Goal: Task Accomplishment & Management: Manage account settings

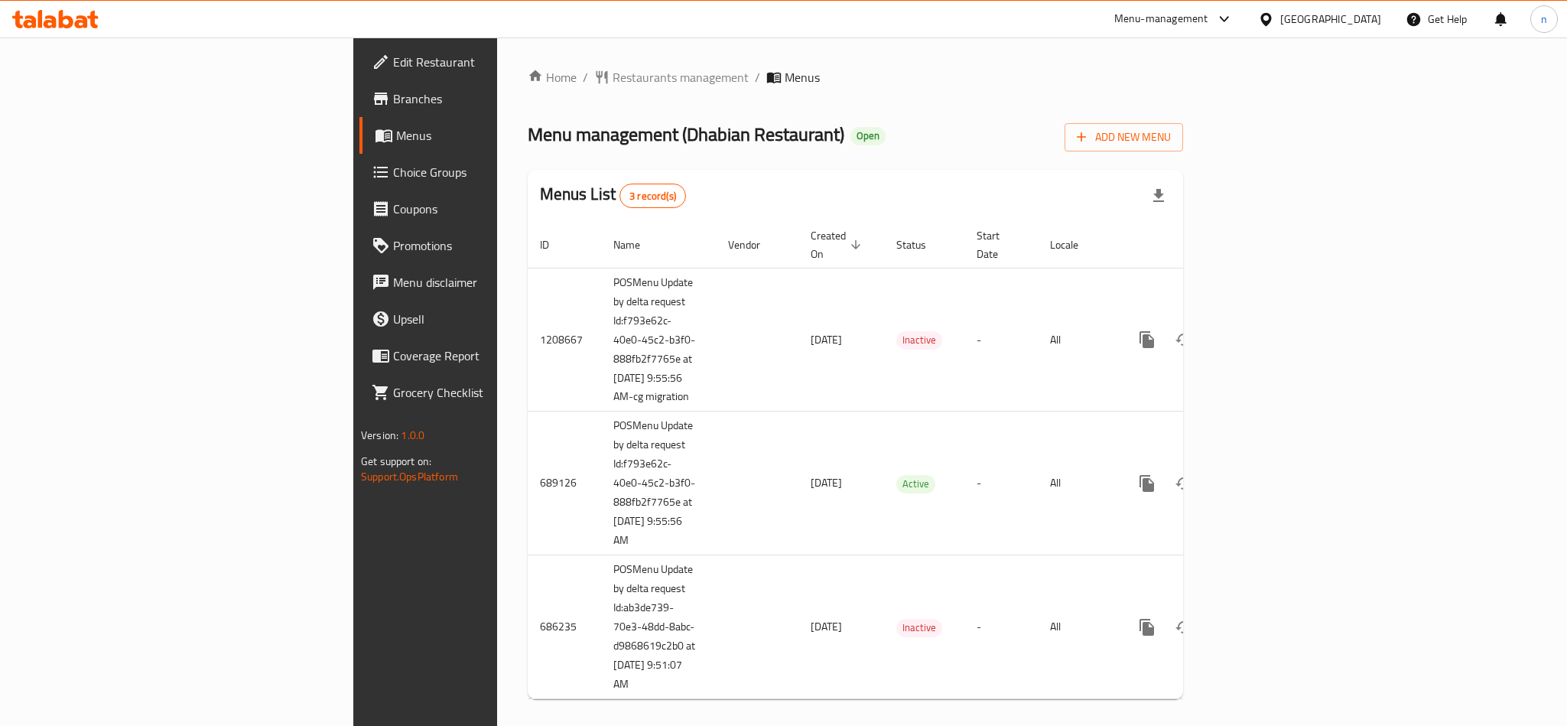
click at [393, 173] on span "Choice Groups" at bounding box center [498, 172] width 210 height 18
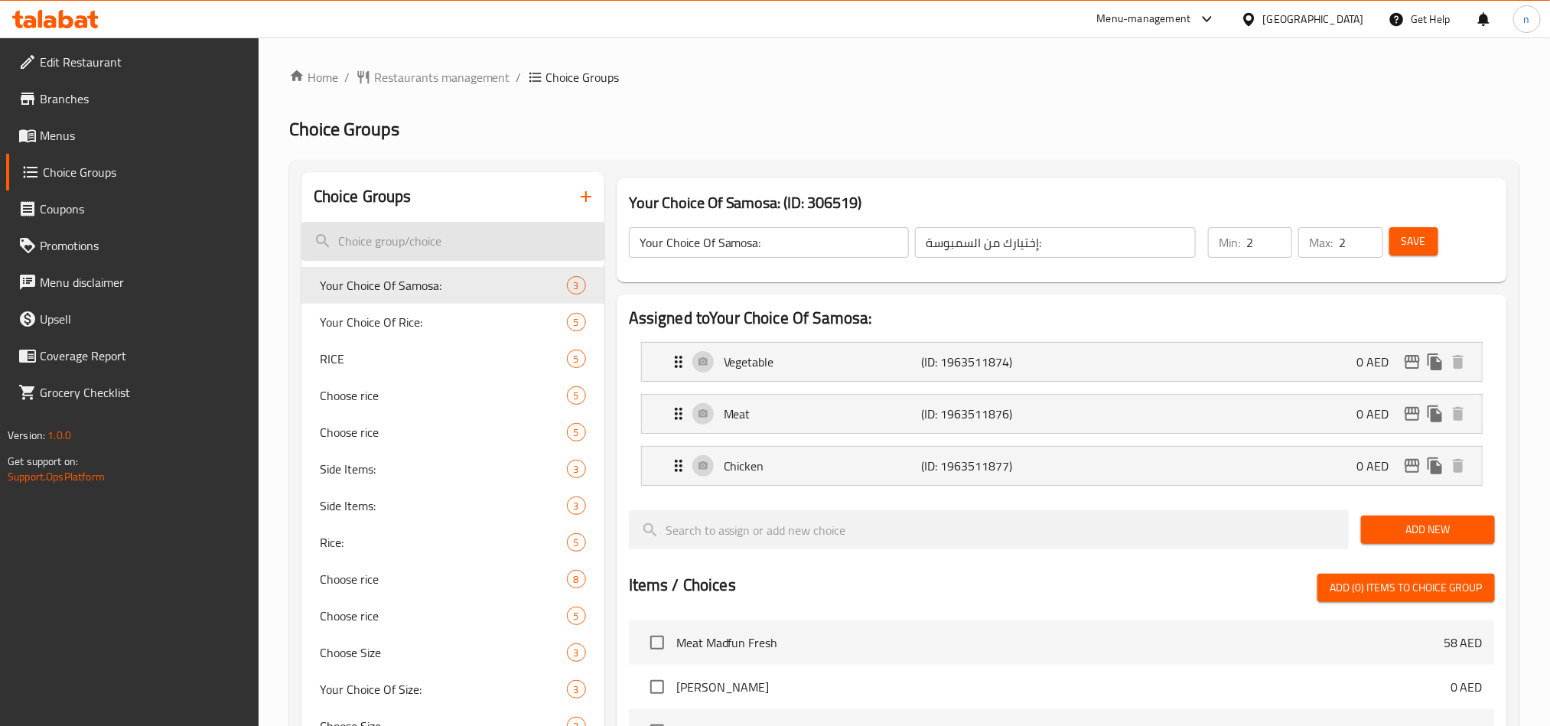
click at [375, 246] on input "search" at bounding box center [452, 241] width 303 height 39
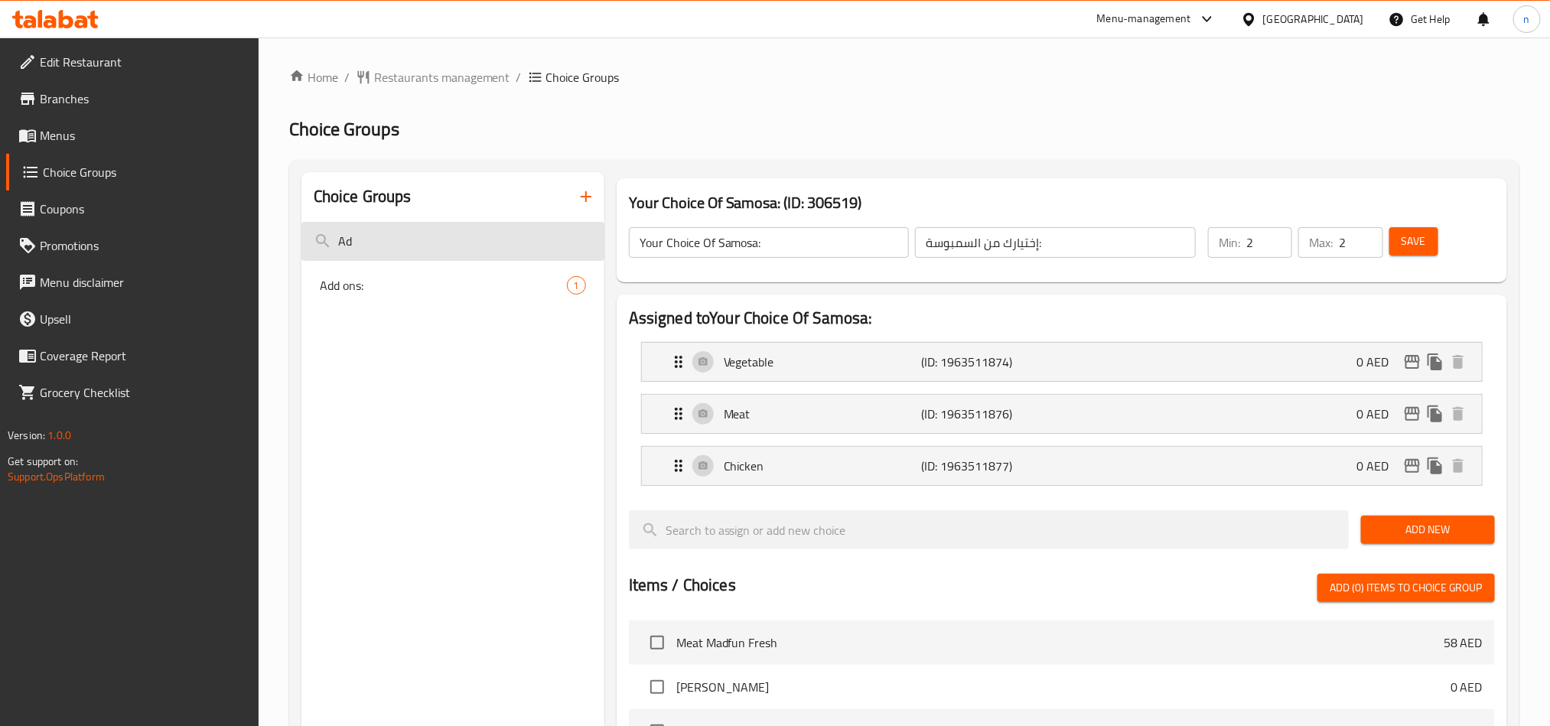
type input "A"
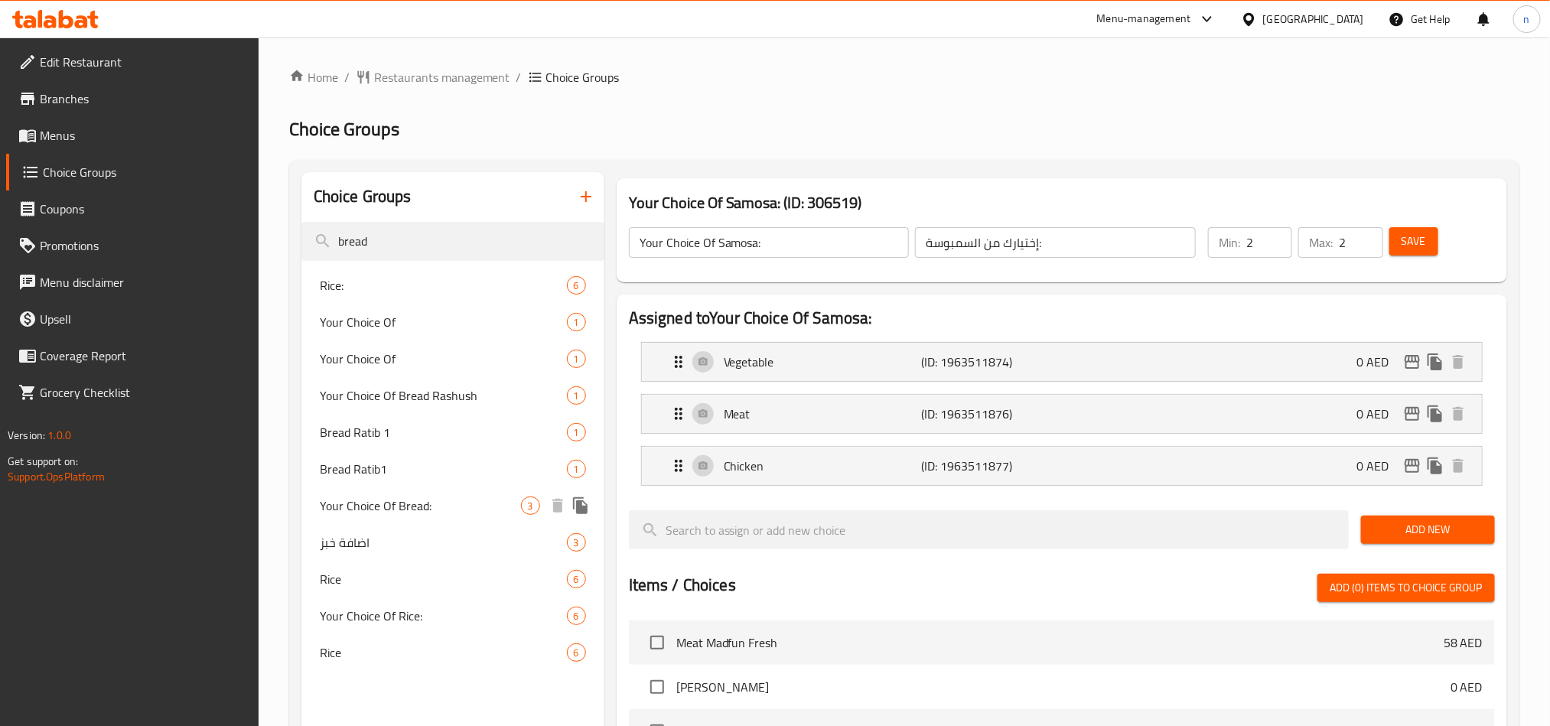
type input "bread"
click at [418, 489] on div "Your Choice Of Bread: 3" at bounding box center [452, 505] width 303 height 37
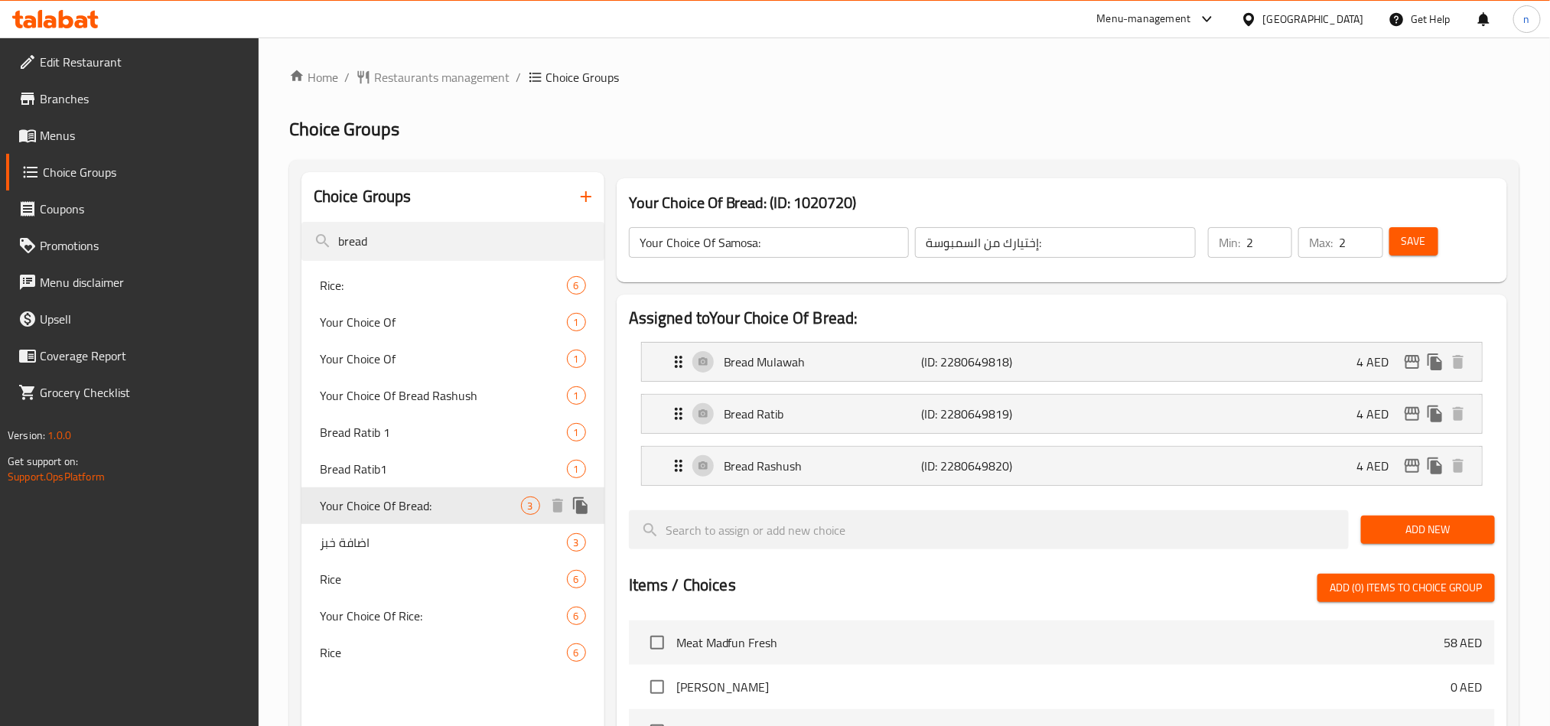
type input "Your Choice Of Bread:"
type input "اختيارك من خبز:"
type input "0"
type input "1"
drag, startPoint x: 461, startPoint y: 243, endPoint x: 315, endPoint y: 243, distance: 146.1
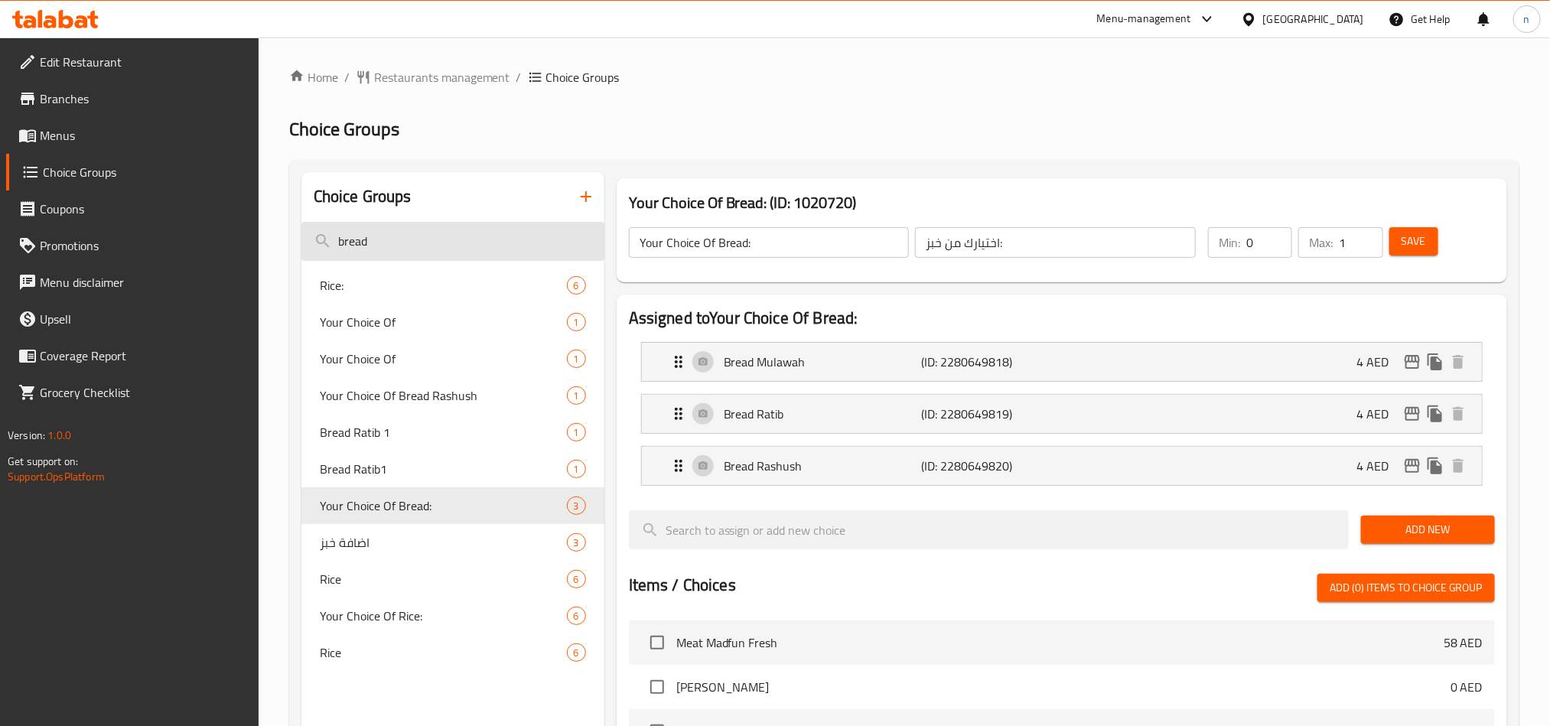
click at [315, 243] on input "bread" at bounding box center [452, 241] width 303 height 39
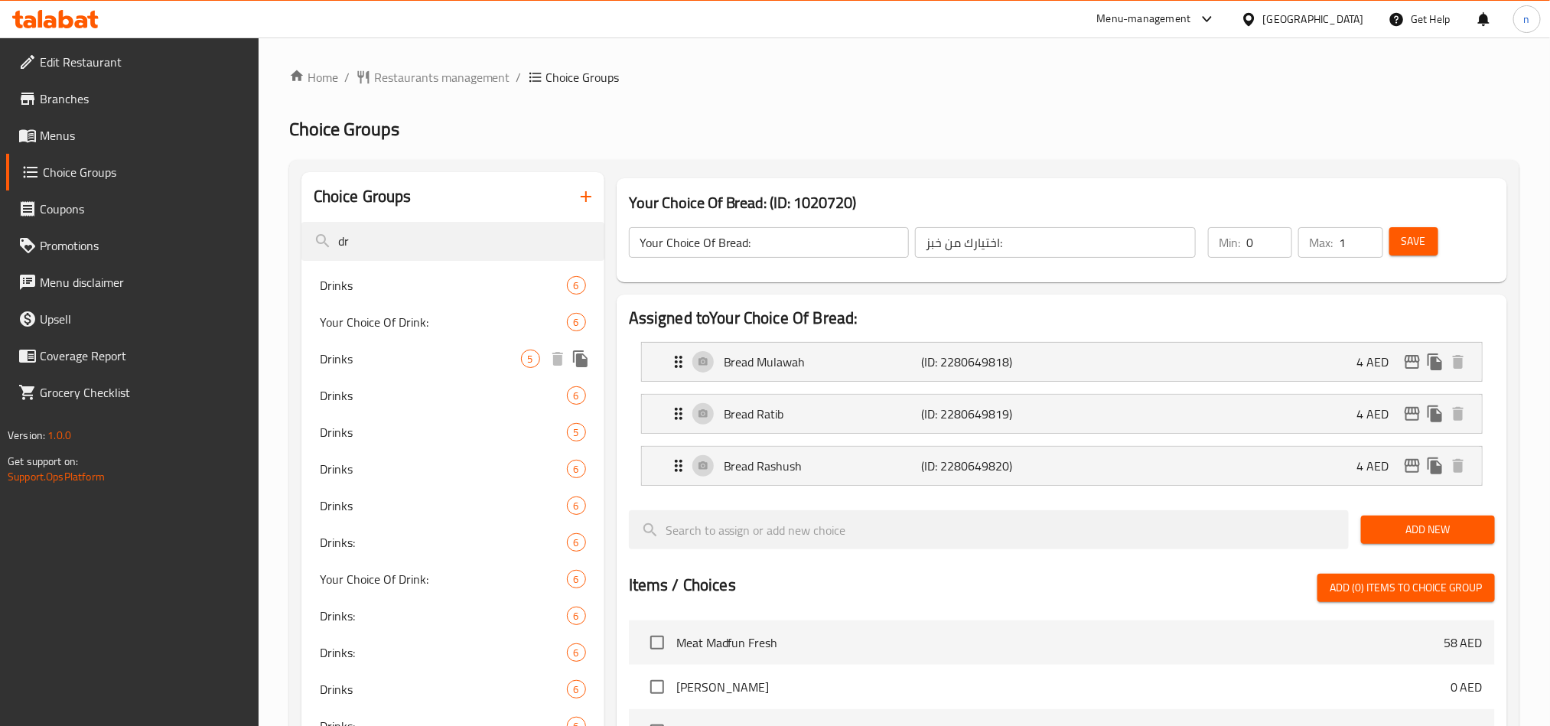
type input "dr"
click at [468, 369] on div "Drinks 5" at bounding box center [452, 358] width 303 height 37
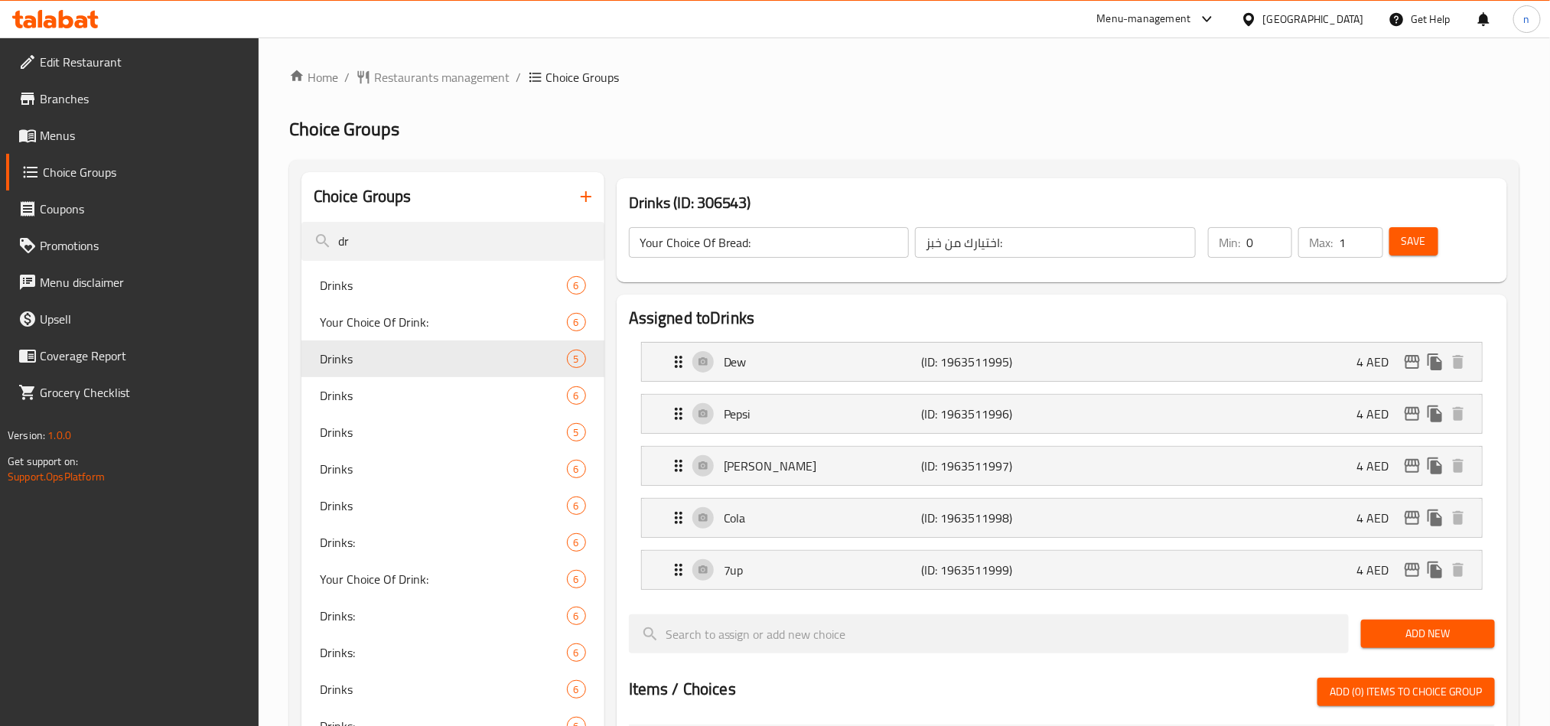
type input "Drinks"
type input "المشروبات"
click at [414, 78] on span "Restaurants management" at bounding box center [442, 77] width 136 height 18
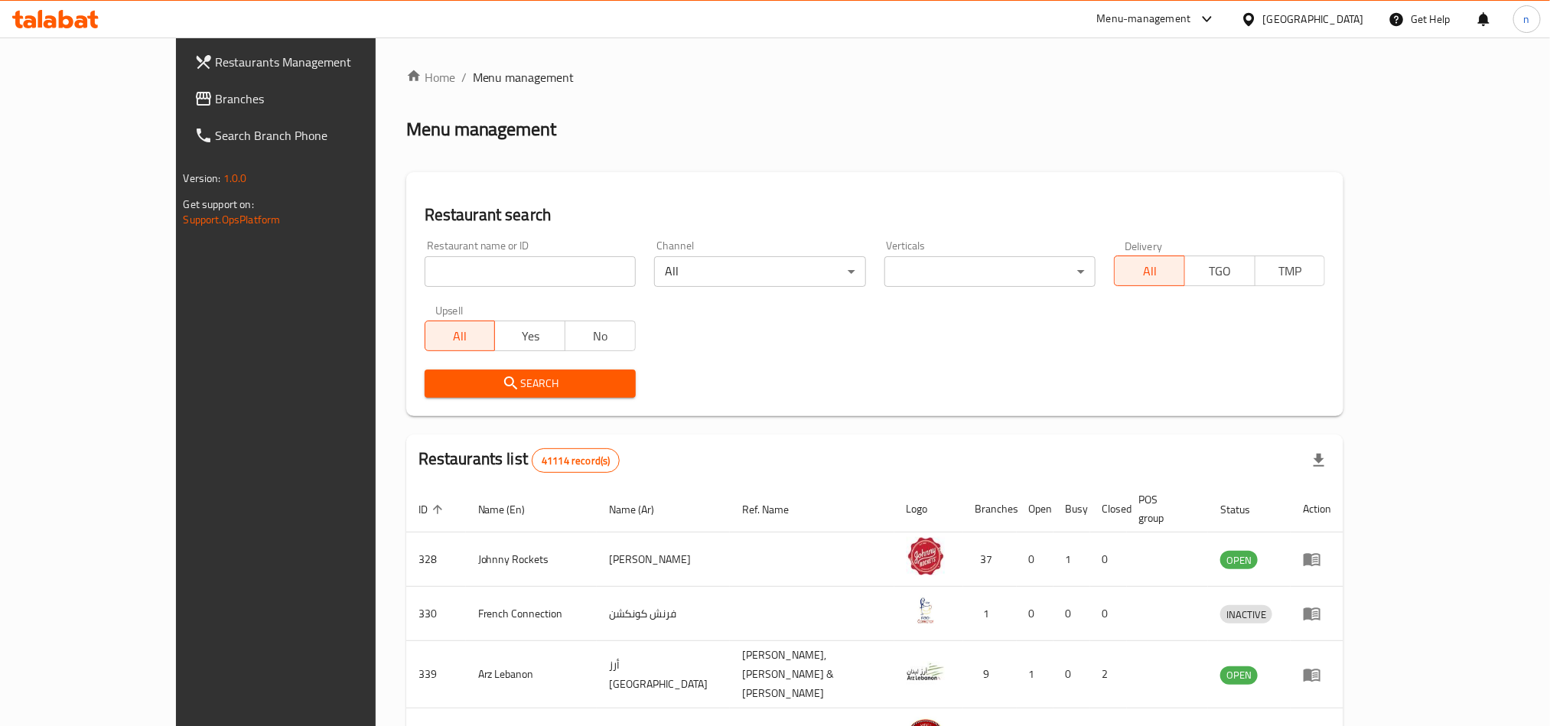
click at [425, 272] on input "search" at bounding box center [530, 271] width 211 height 31
paste input "25256"
type input "25256"
click button "Search" at bounding box center [530, 383] width 211 height 28
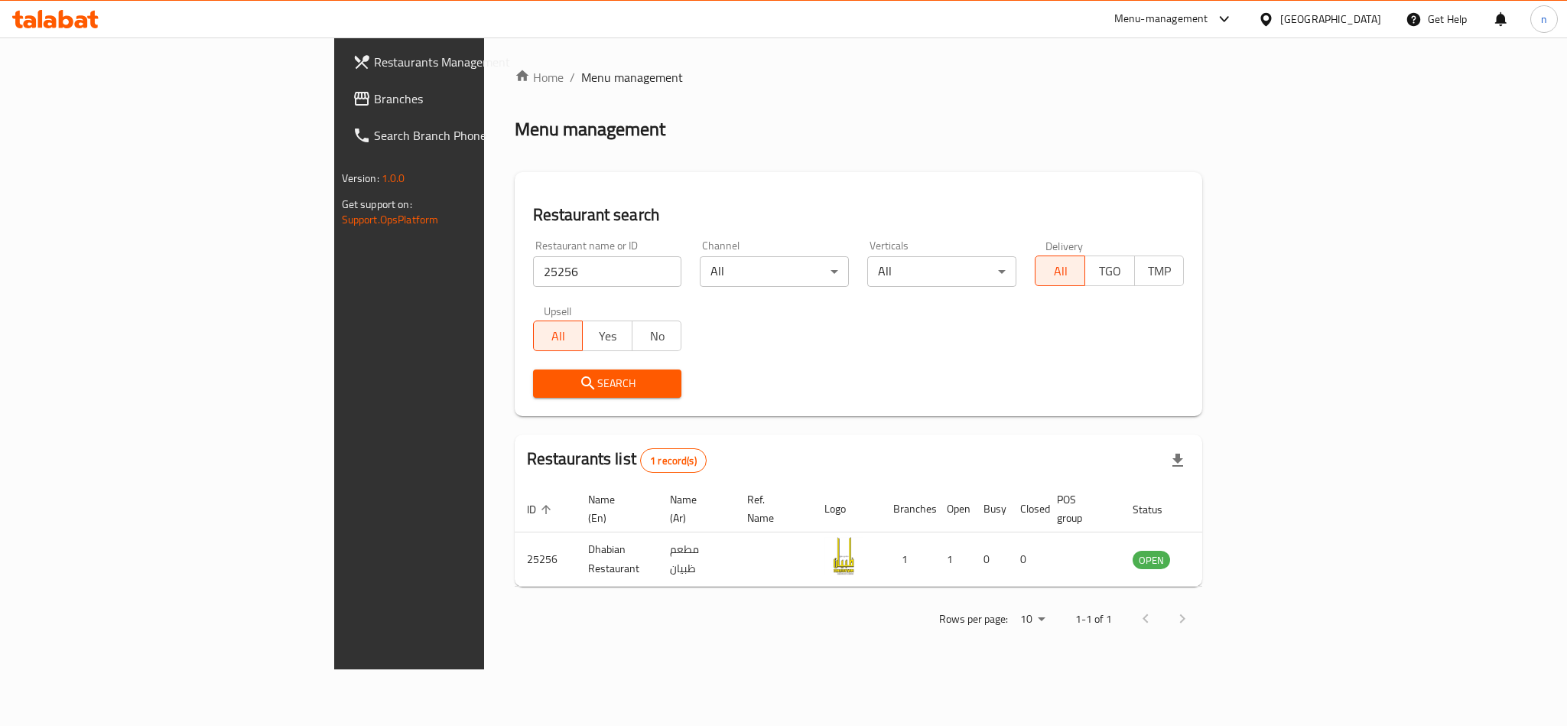
click at [71, 28] on icon at bounding box center [55, 19] width 86 height 18
